Goal: Transaction & Acquisition: Purchase product/service

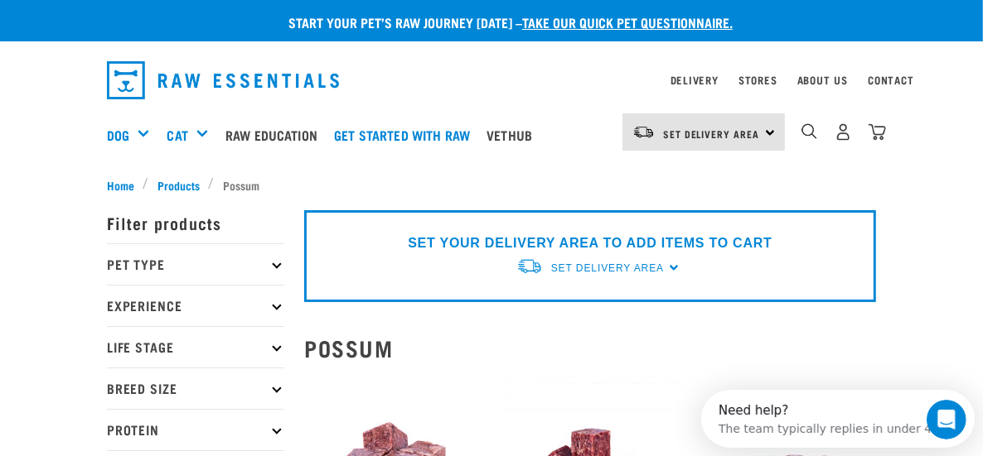
click at [153, 351] on p "Life Stage" at bounding box center [195, 346] width 177 height 41
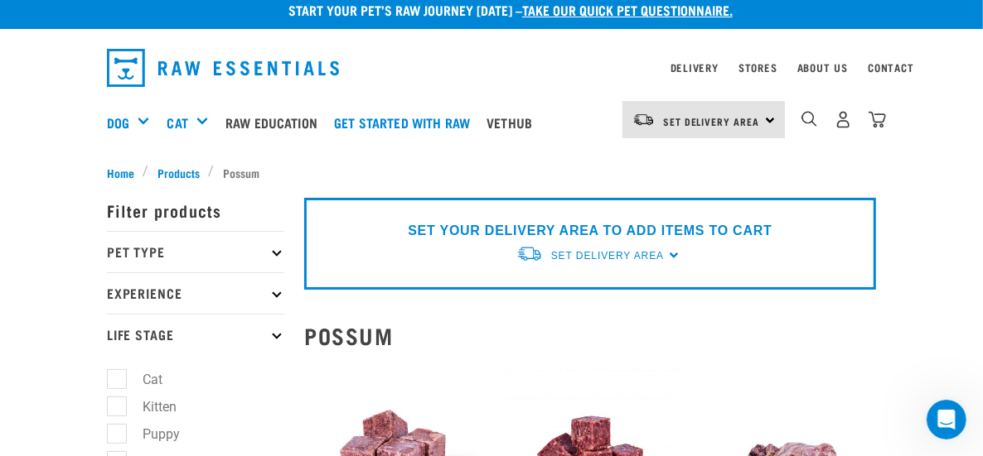
scroll to position [166, 0]
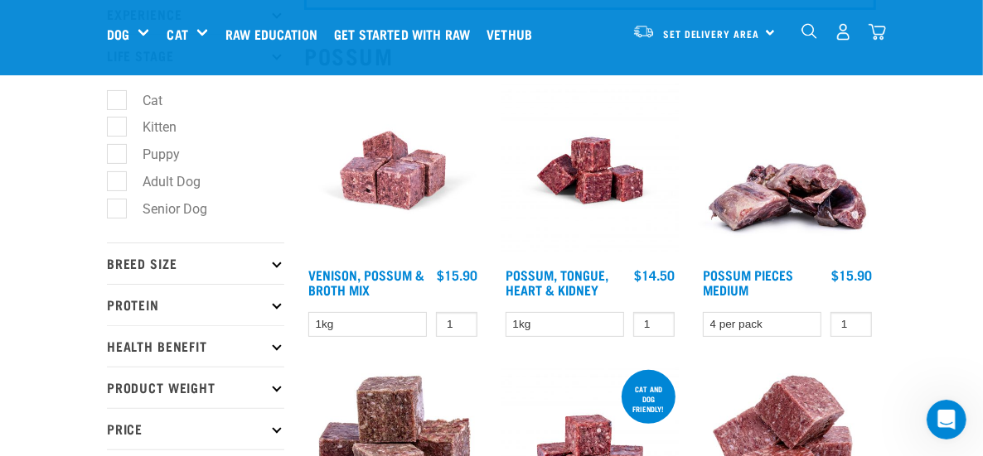
click at [120, 210] on label "Senior Dog" at bounding box center [165, 209] width 98 height 21
click at [118, 210] on input "Senior Dog" at bounding box center [112, 205] width 11 height 11
checkbox input "true"
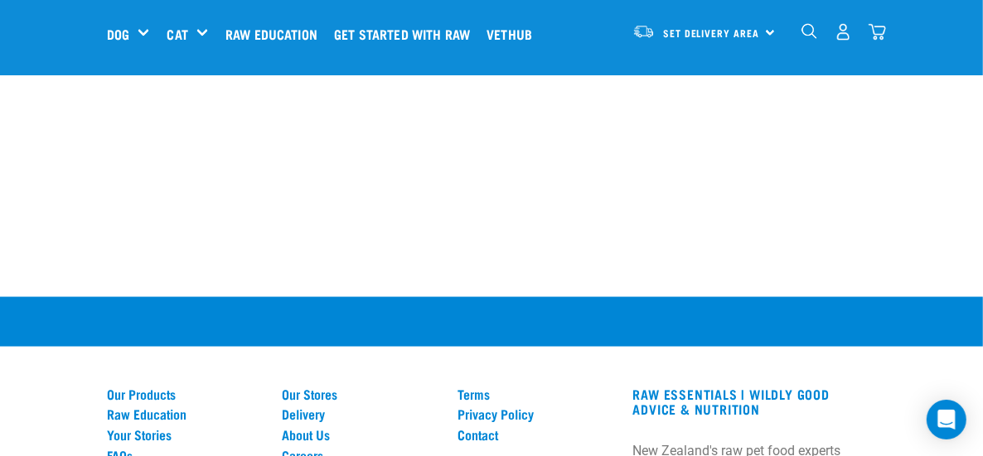
scroll to position [1293, 0]
